Goal: Task Accomplishment & Management: Manage account settings

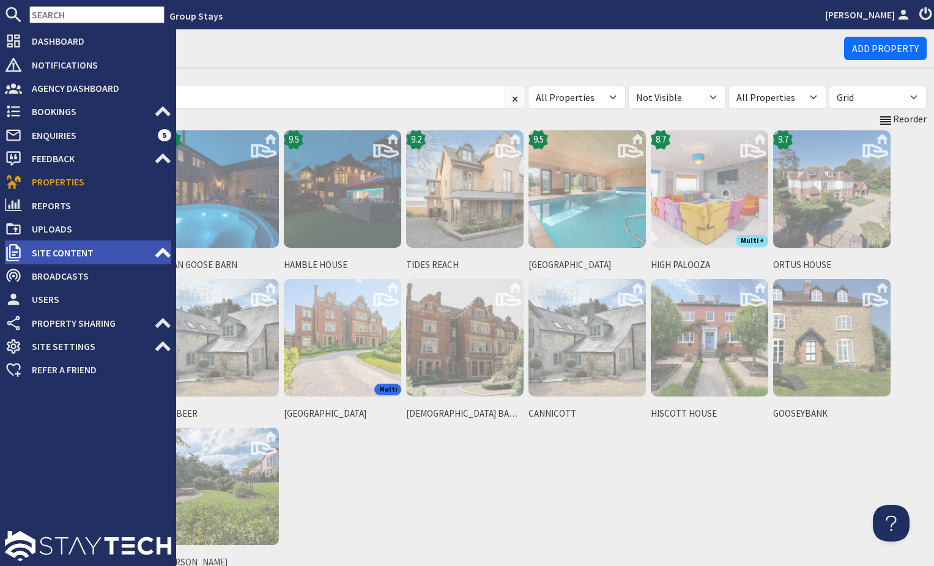
click at [75, 250] on span "Site Content" at bounding box center [88, 253] width 132 height 20
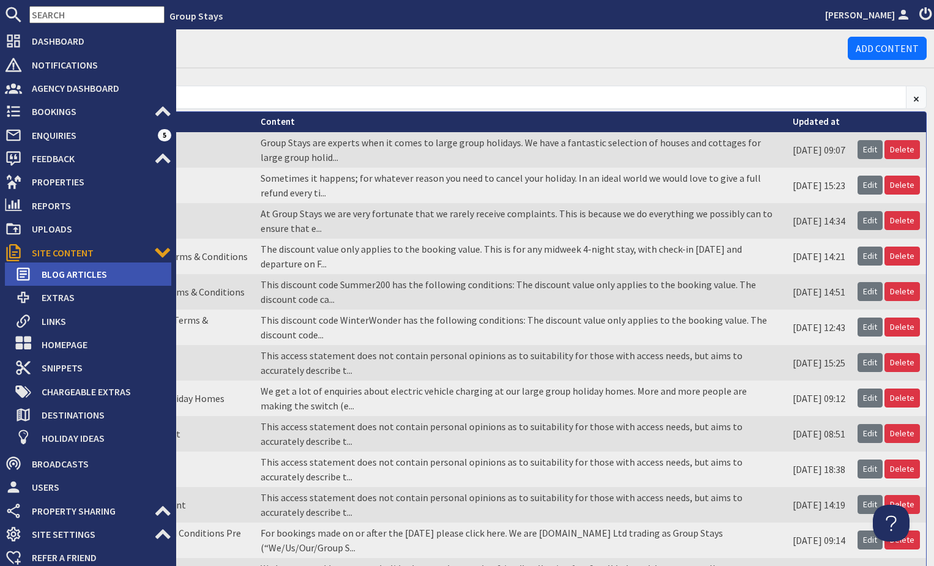
click at [78, 277] on span "Blog Articles" at bounding box center [101, 274] width 139 height 20
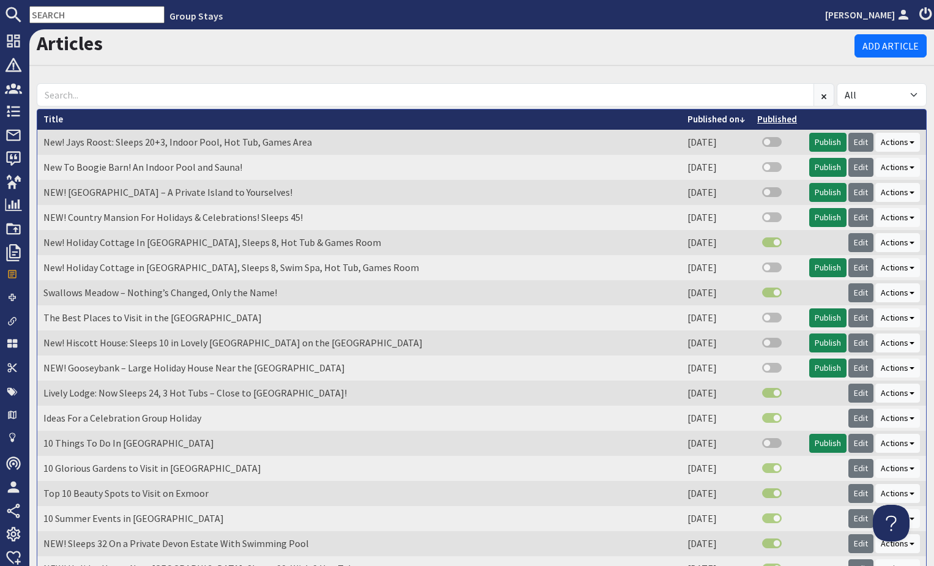
click at [781, 116] on link "Published" at bounding box center [777, 119] width 40 height 12
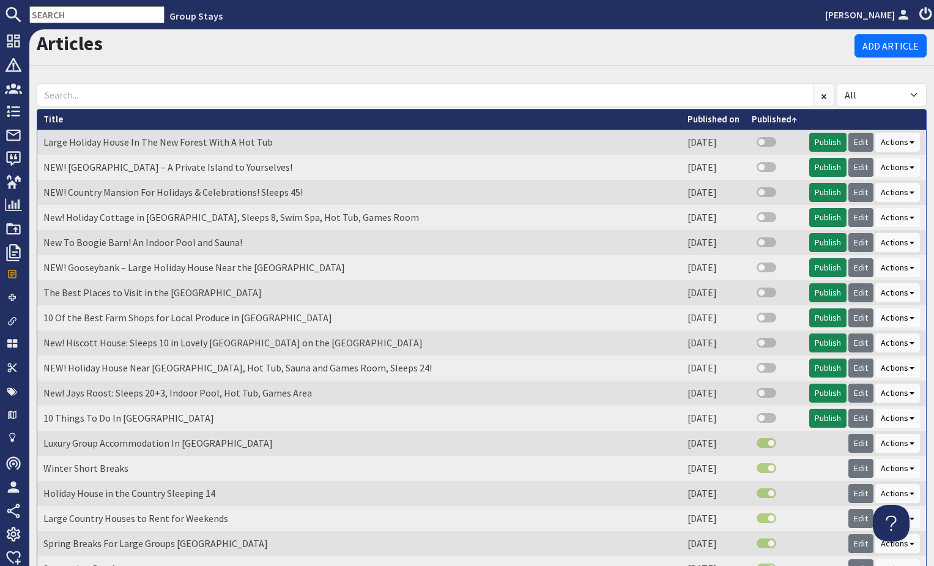
scroll to position [1, 0]
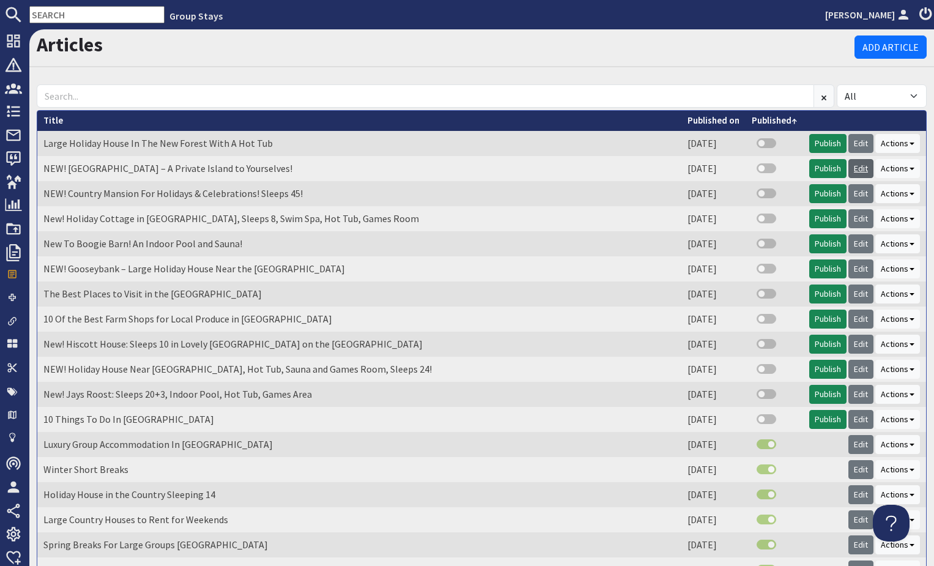
click at [860, 167] on link "Edit" at bounding box center [861, 168] width 25 height 19
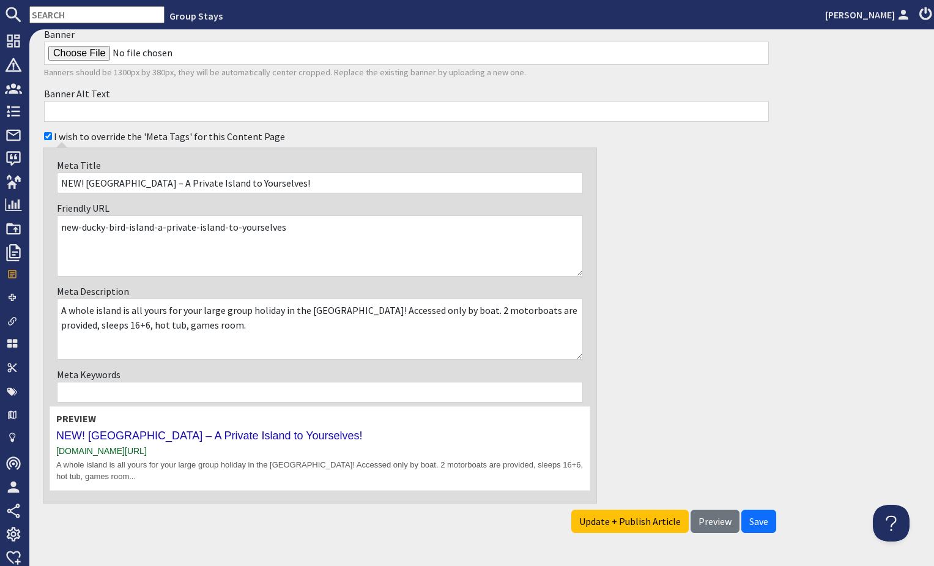
scroll to position [560, 0]
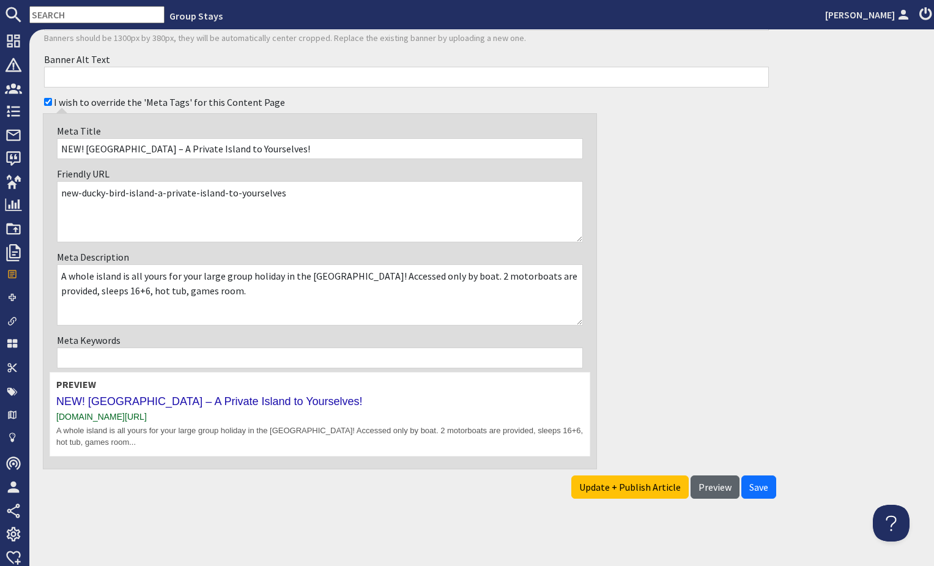
click at [708, 489] on span "Preview" at bounding box center [715, 487] width 33 height 12
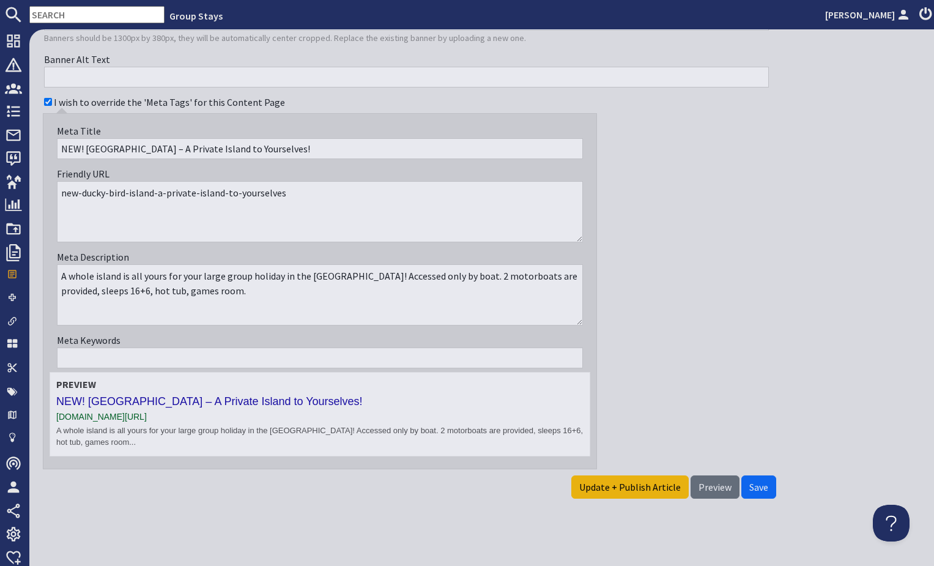
scroll to position [392, 0]
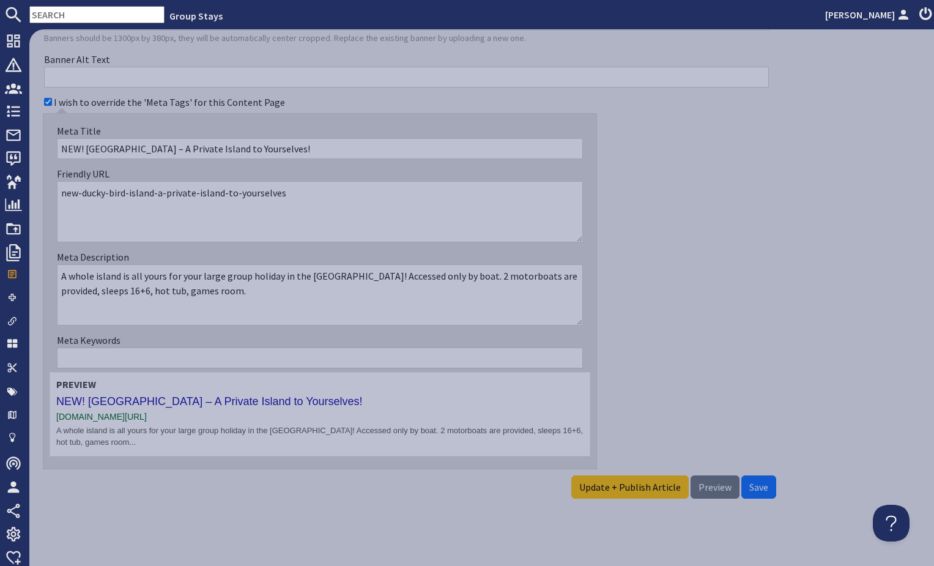
click at [658, 200] on div "I wish to override the 'Meta Tags' for this Content Page Meta Title NEW! Ducky …" at bounding box center [407, 280] width 740 height 378
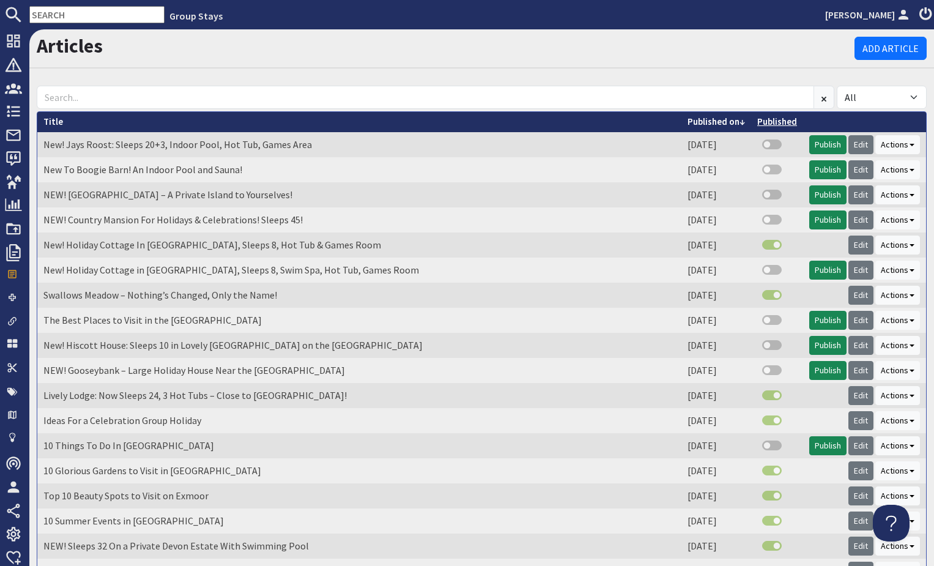
click at [769, 123] on link "Published" at bounding box center [777, 122] width 40 height 12
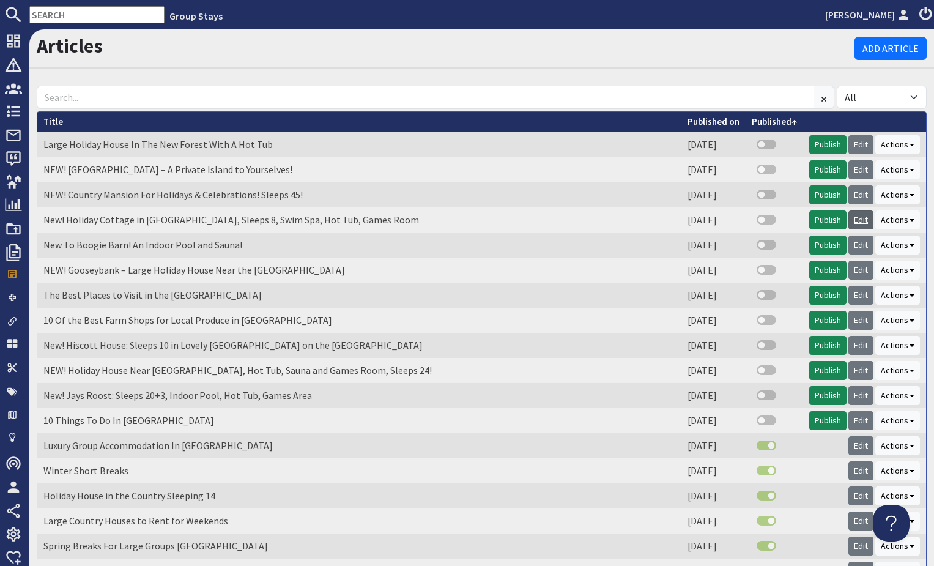
click at [863, 221] on link "Edit" at bounding box center [861, 219] width 25 height 19
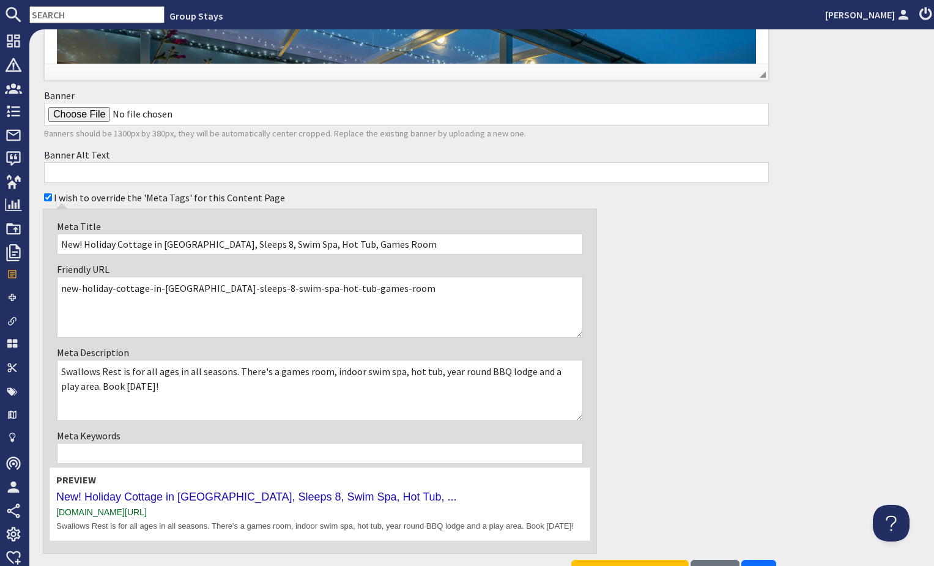
scroll to position [549, 0]
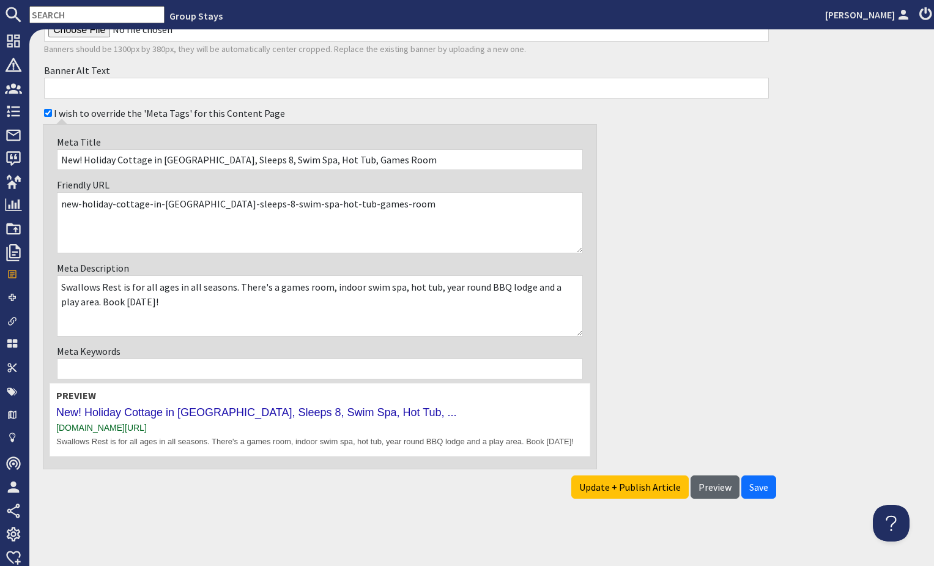
click at [713, 492] on span "Preview" at bounding box center [715, 487] width 33 height 12
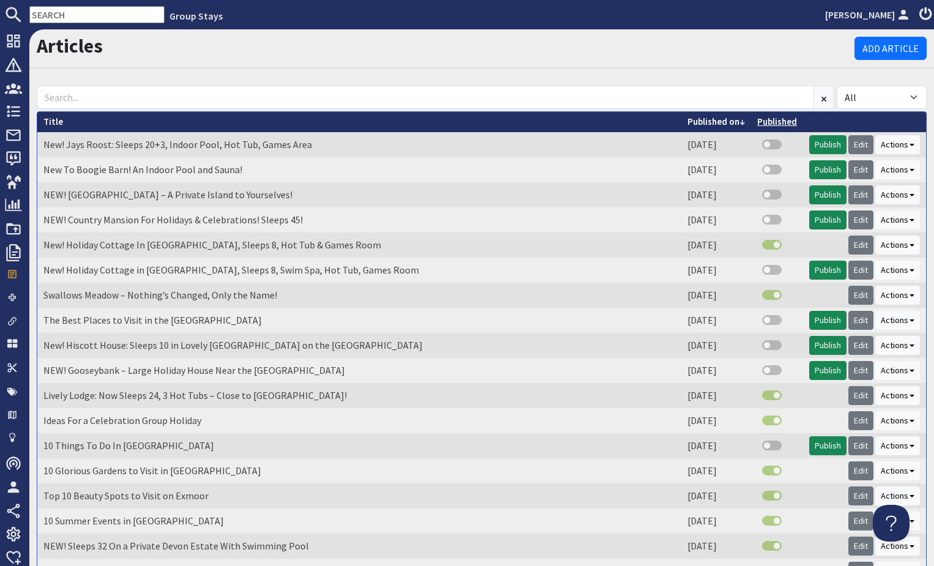
click at [771, 118] on link "Published" at bounding box center [777, 122] width 40 height 12
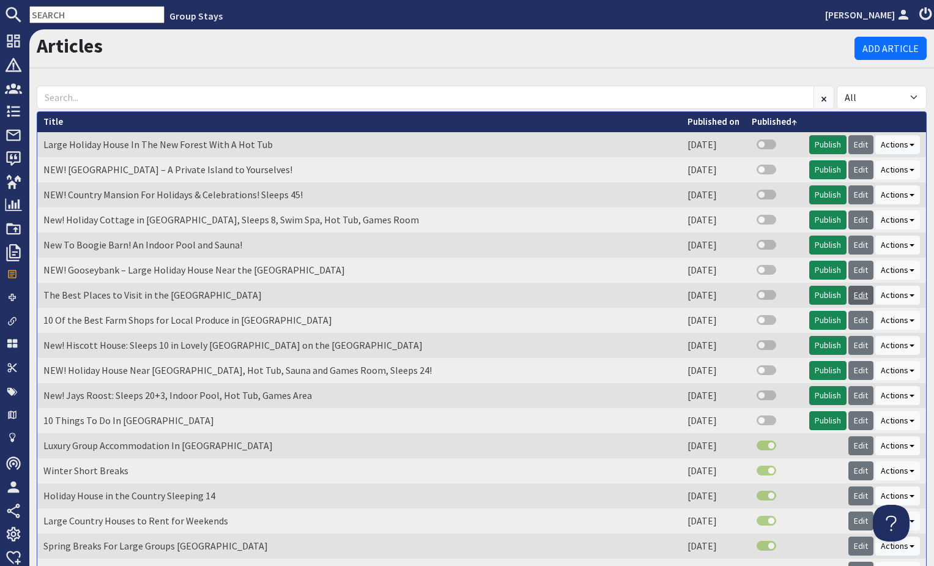
click at [861, 295] on link "Edit" at bounding box center [861, 295] width 25 height 19
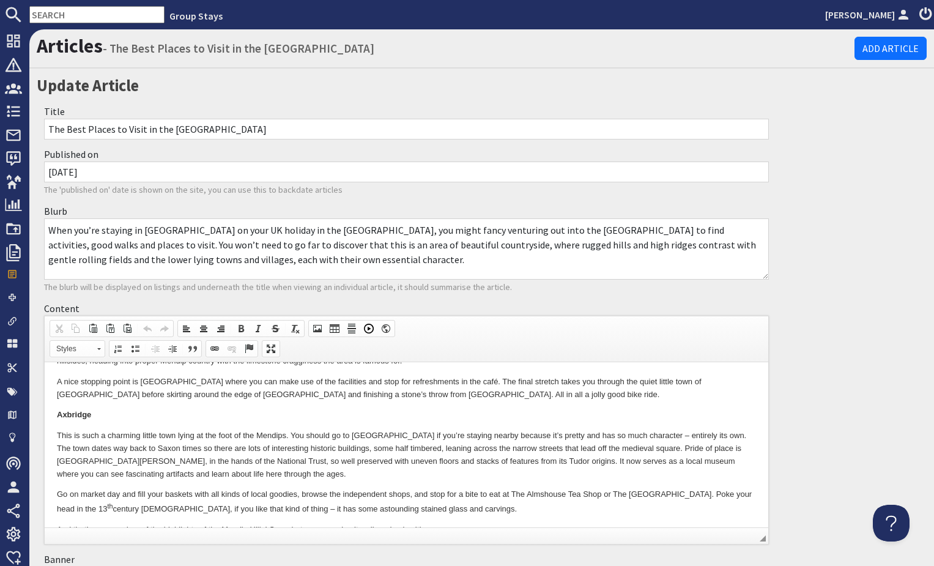
scroll to position [940, 0]
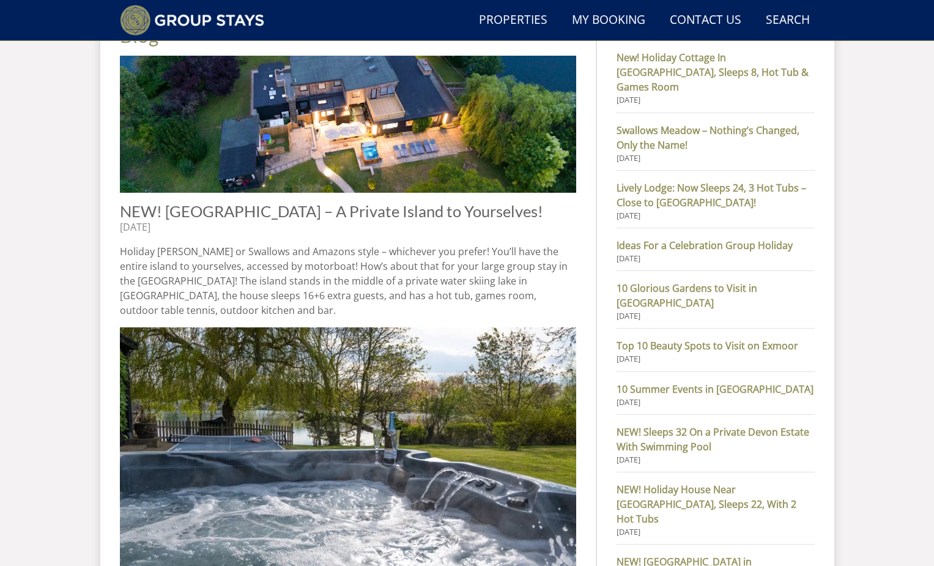
scroll to position [501, 0]
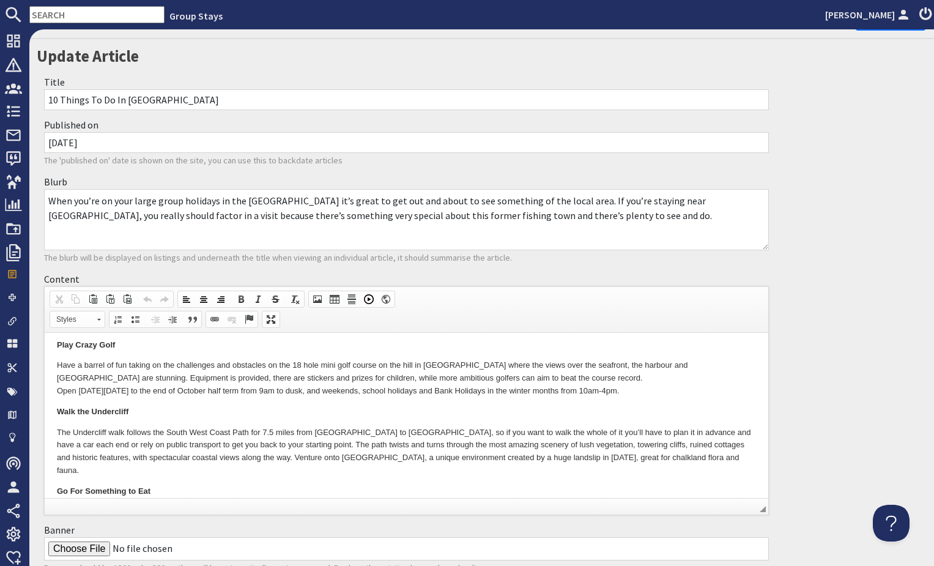
scroll to position [762, 0]
